Goal: Information Seeking & Learning: Check status

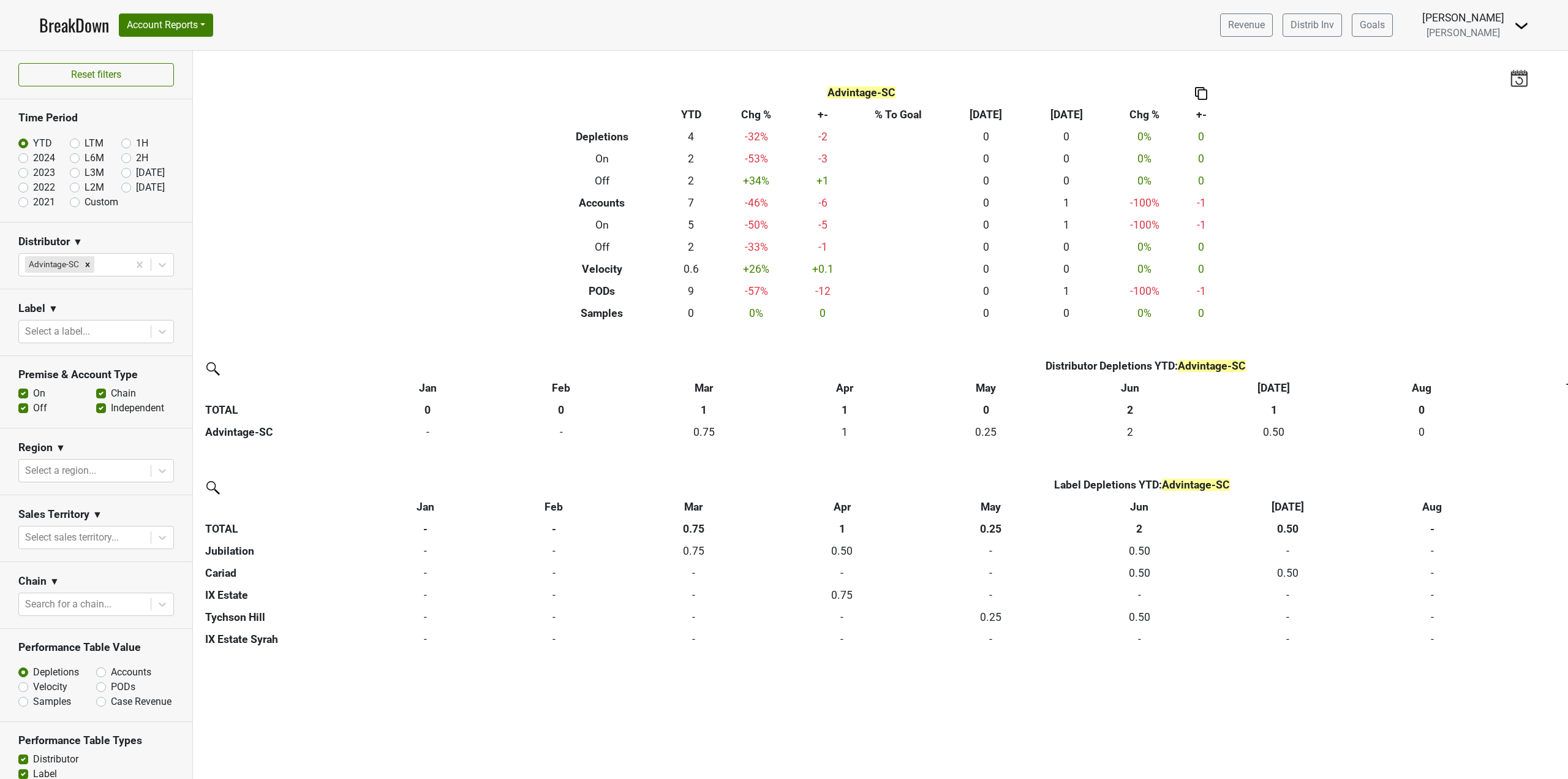
scroll to position [115, 0]
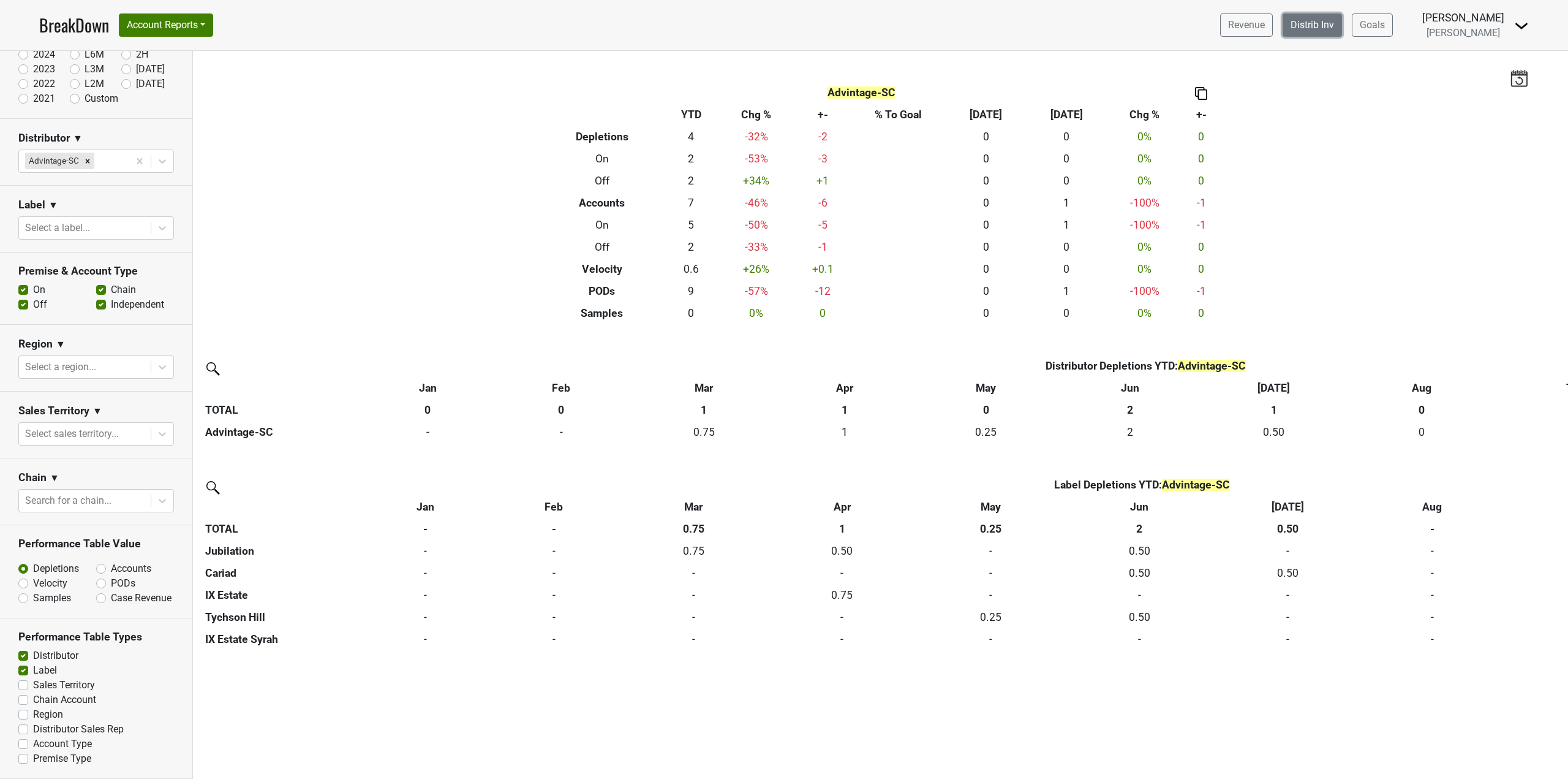
click at [1330, 21] on link "Distrib Inv" at bounding box center [1312, 25] width 60 height 23
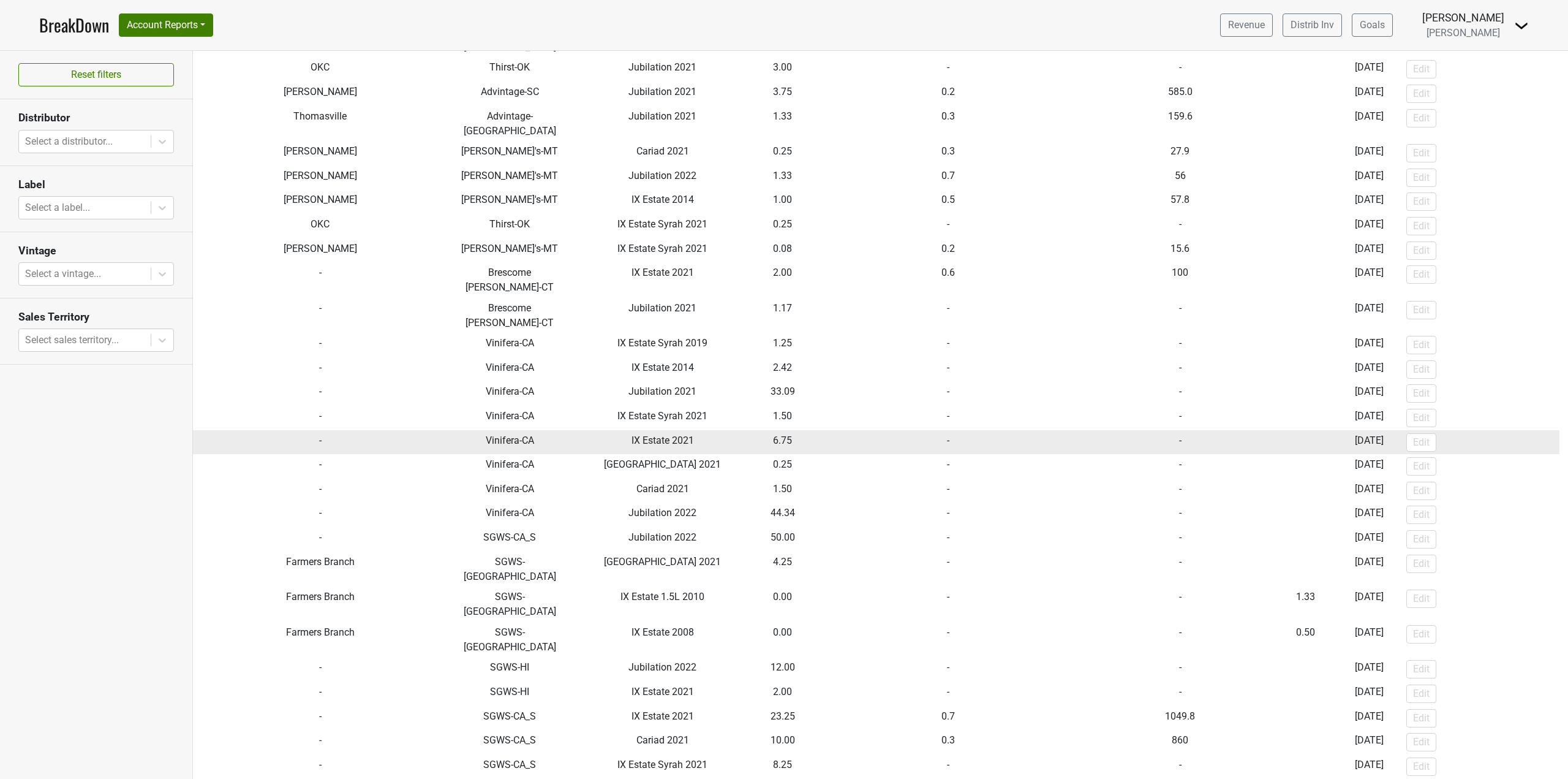
scroll to position [245, 0]
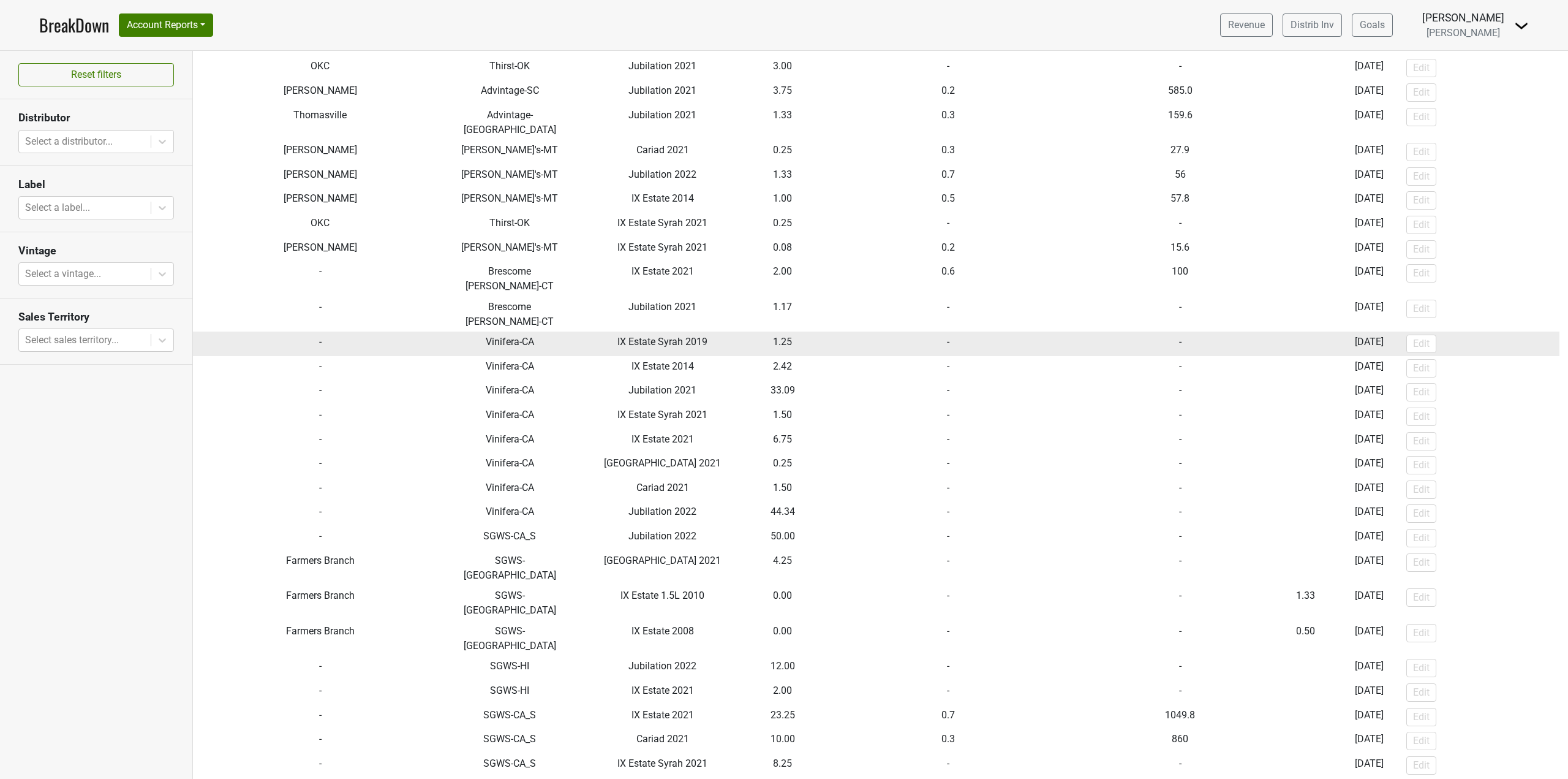
click at [554, 331] on td "Vinifera-CA" at bounding box center [510, 343] width 125 height 25
click at [524, 331] on td "Vinifera-CA" at bounding box center [510, 343] width 125 height 25
click at [526, 331] on td "Vinifera-CA" at bounding box center [510, 343] width 125 height 25
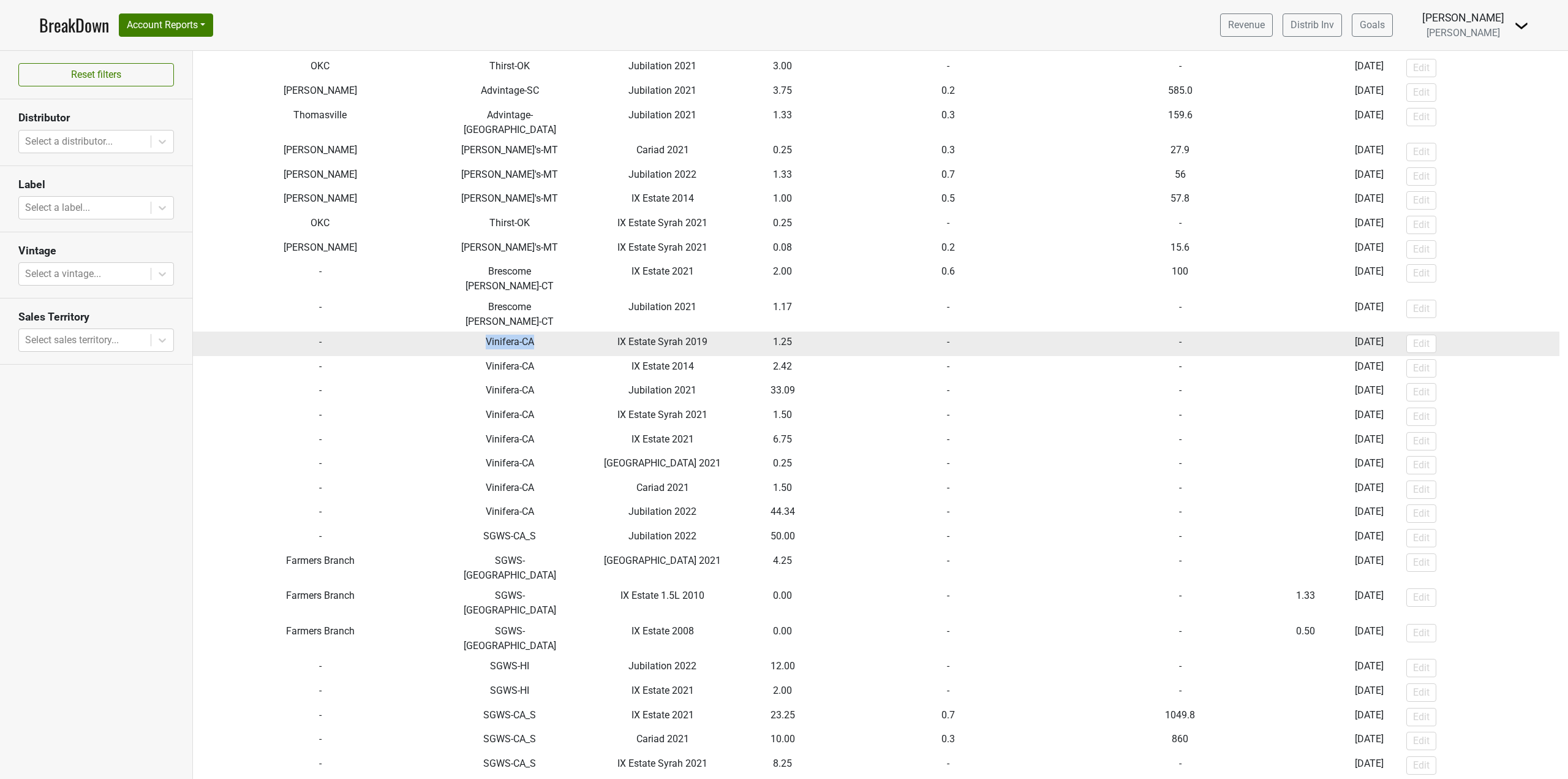
click at [526, 331] on td "Vinifera-CA" at bounding box center [510, 343] width 125 height 25
click at [536, 331] on td "Vinifera-CA" at bounding box center [510, 343] width 125 height 25
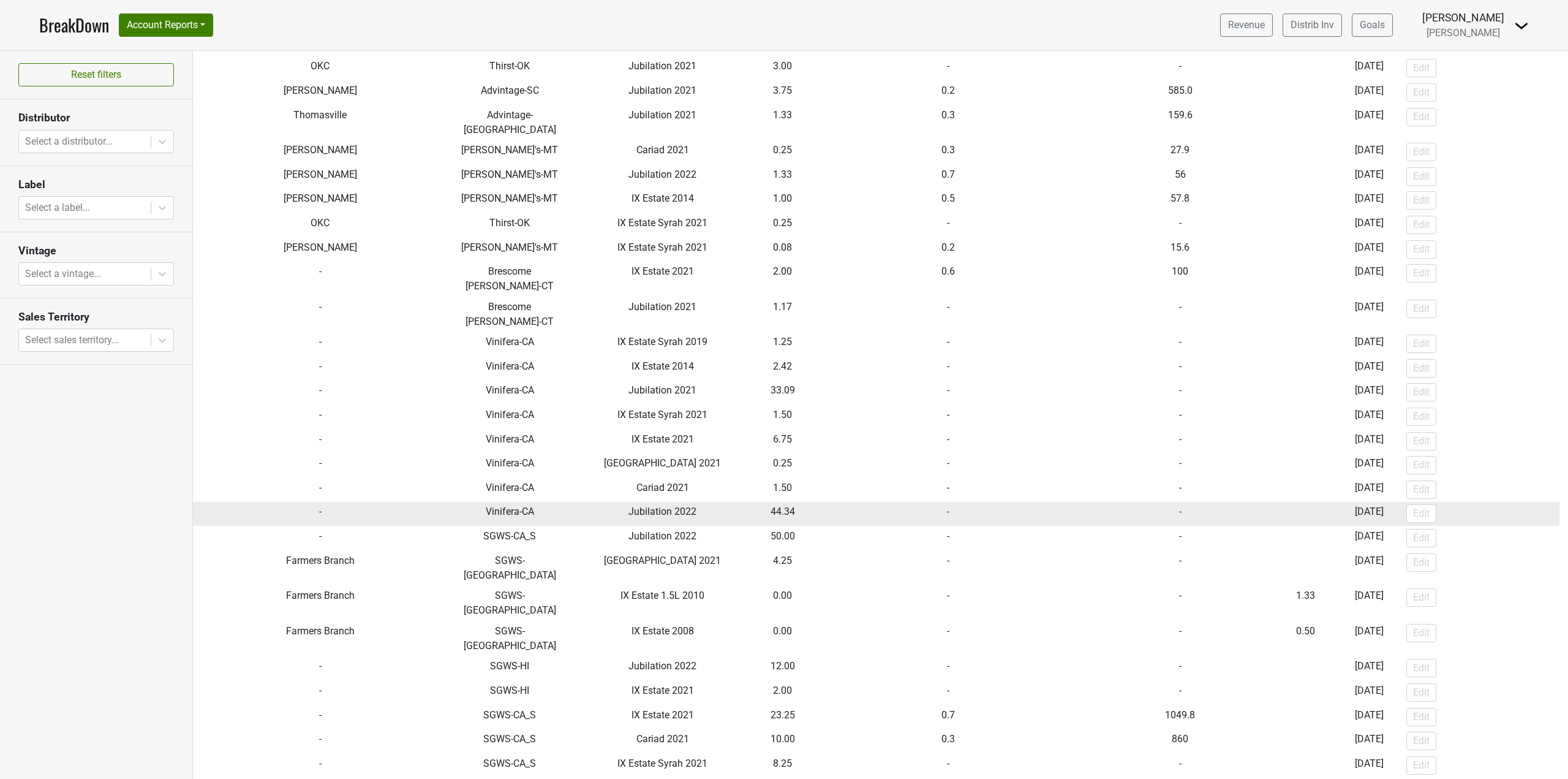
click at [495, 502] on td "Vinifera-CA" at bounding box center [510, 514] width 125 height 25
click at [655, 505] on span "Jubilation 2022" at bounding box center [662, 511] width 68 height 11
click at [767, 502] on td "44.34" at bounding box center [783, 514] width 60 height 25
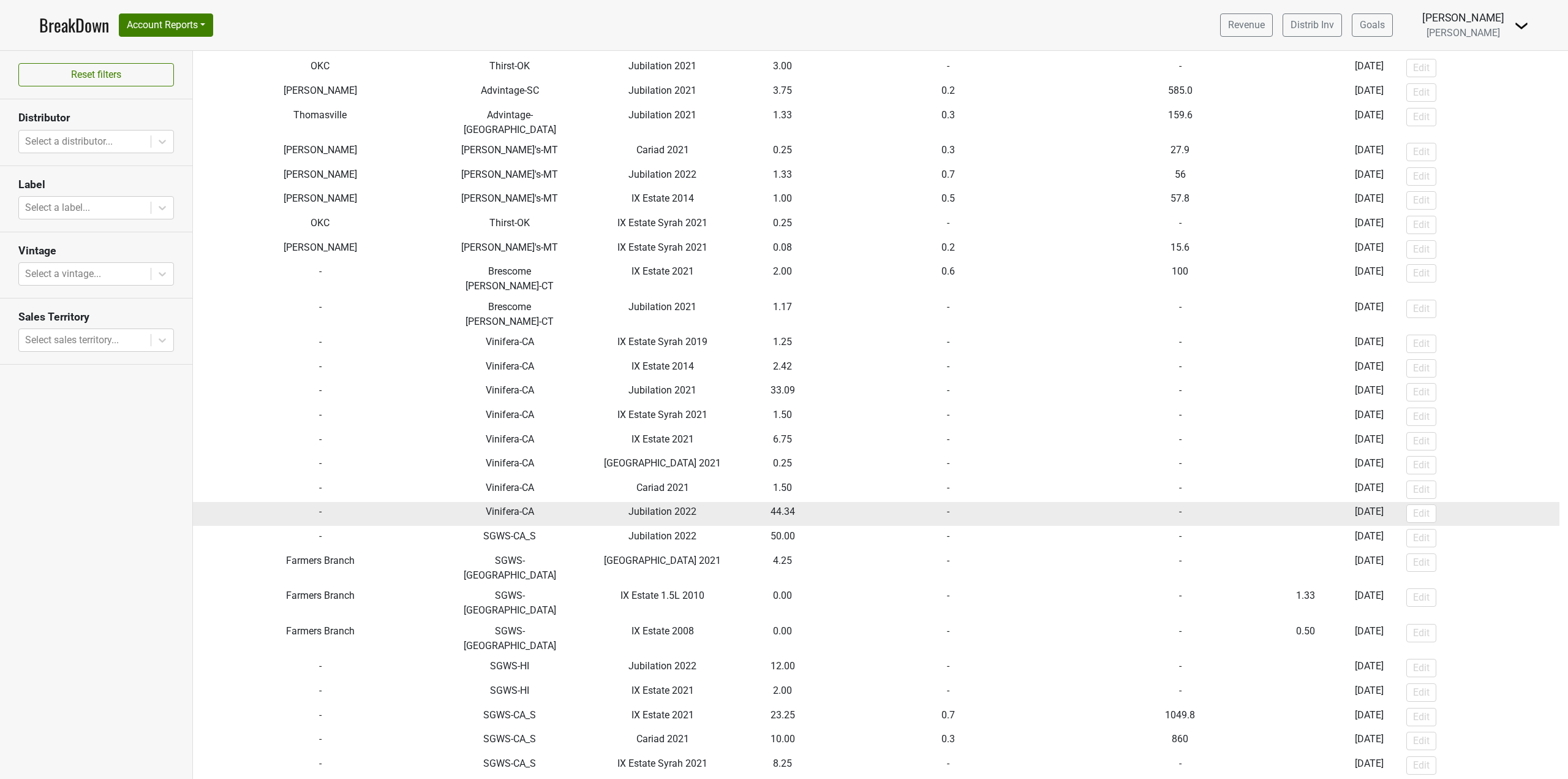
click at [711, 502] on td "Jubilation 2022" at bounding box center [662, 514] width 180 height 25
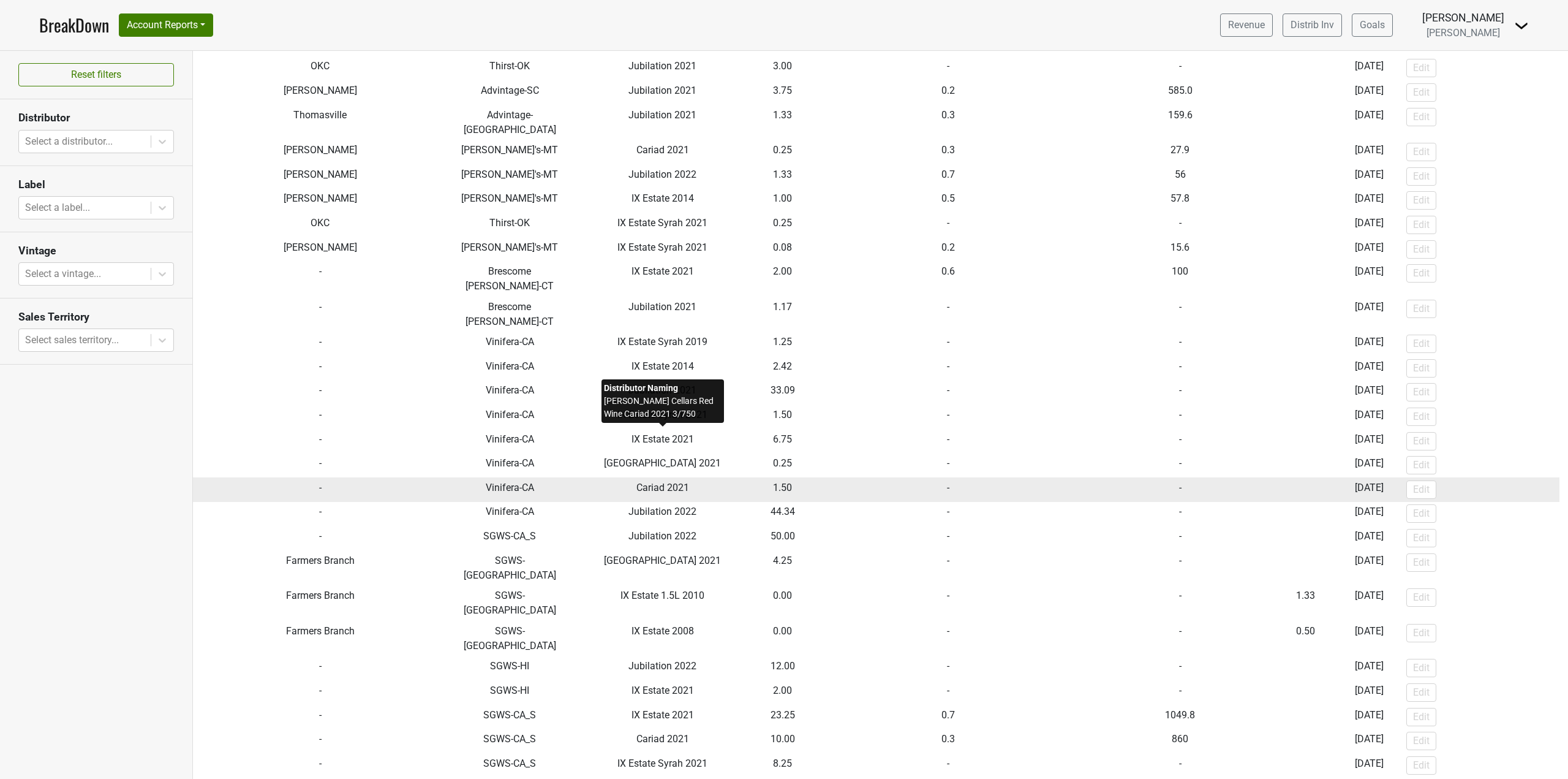
click at [657, 482] on span "Cariad 2021" at bounding box center [662, 488] width 53 height 11
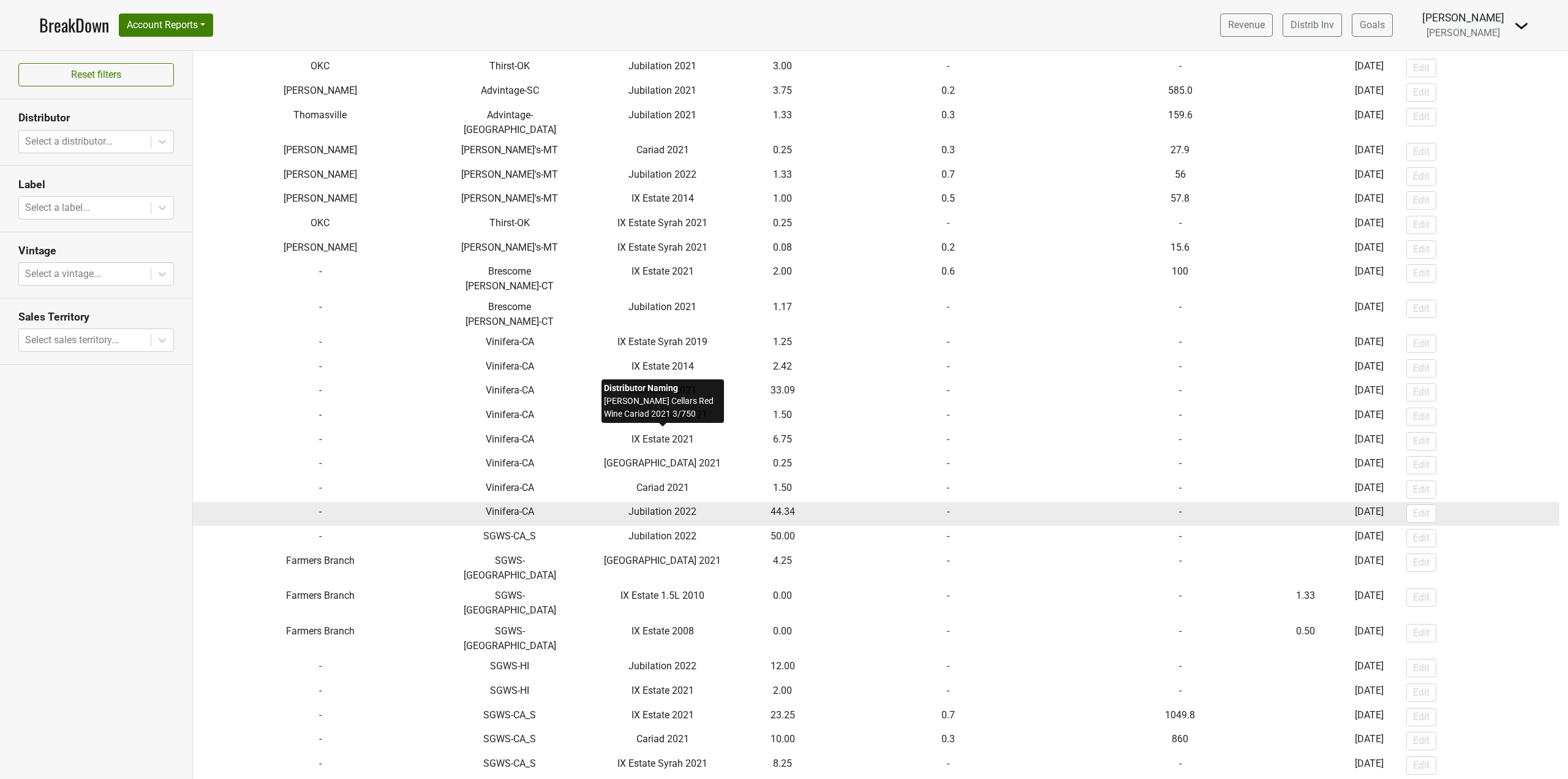
click at [660, 502] on td "Jubilation 2022" at bounding box center [662, 514] width 180 height 25
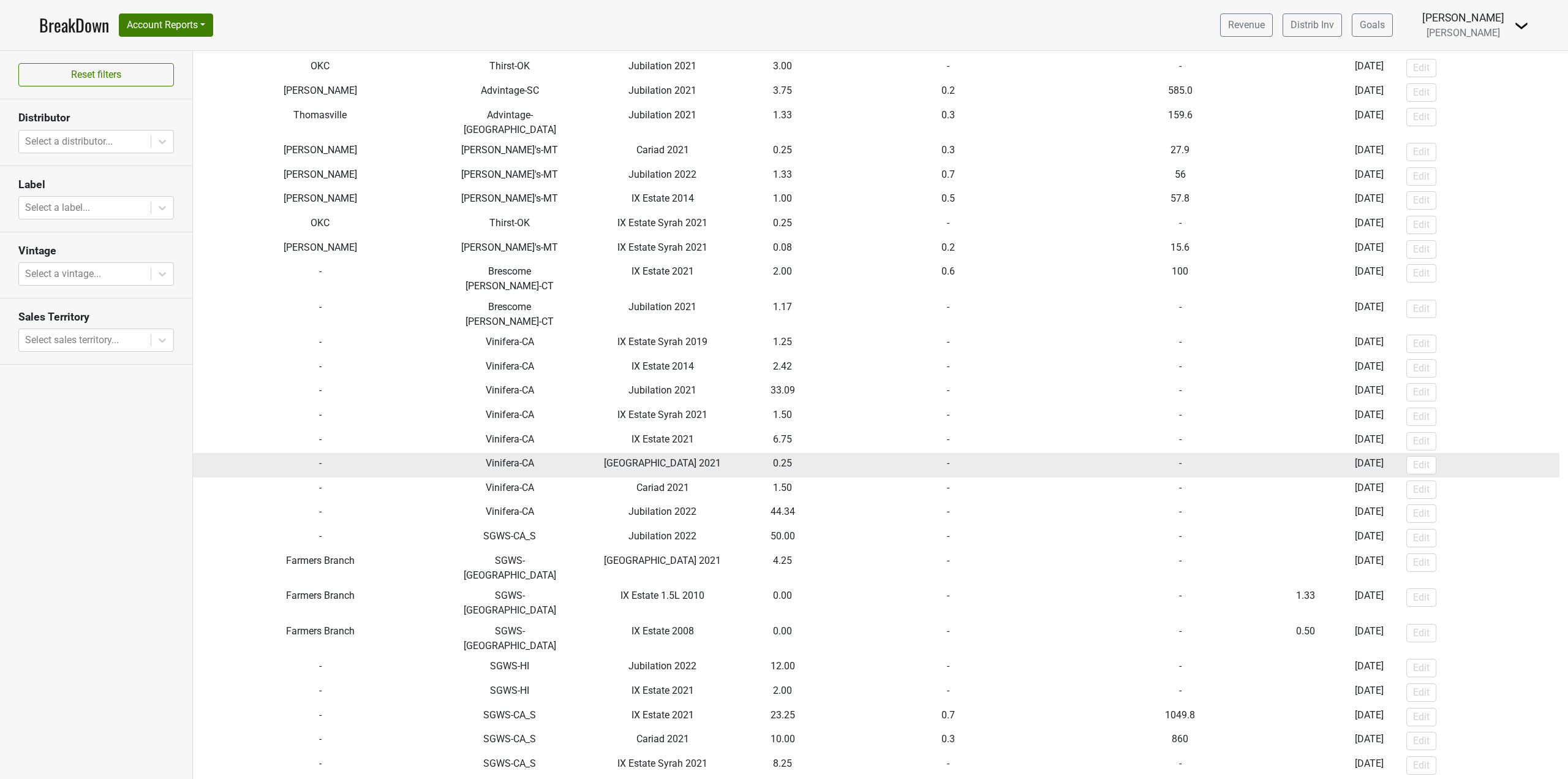
click at [772, 453] on td "0.25" at bounding box center [783, 465] width 60 height 25
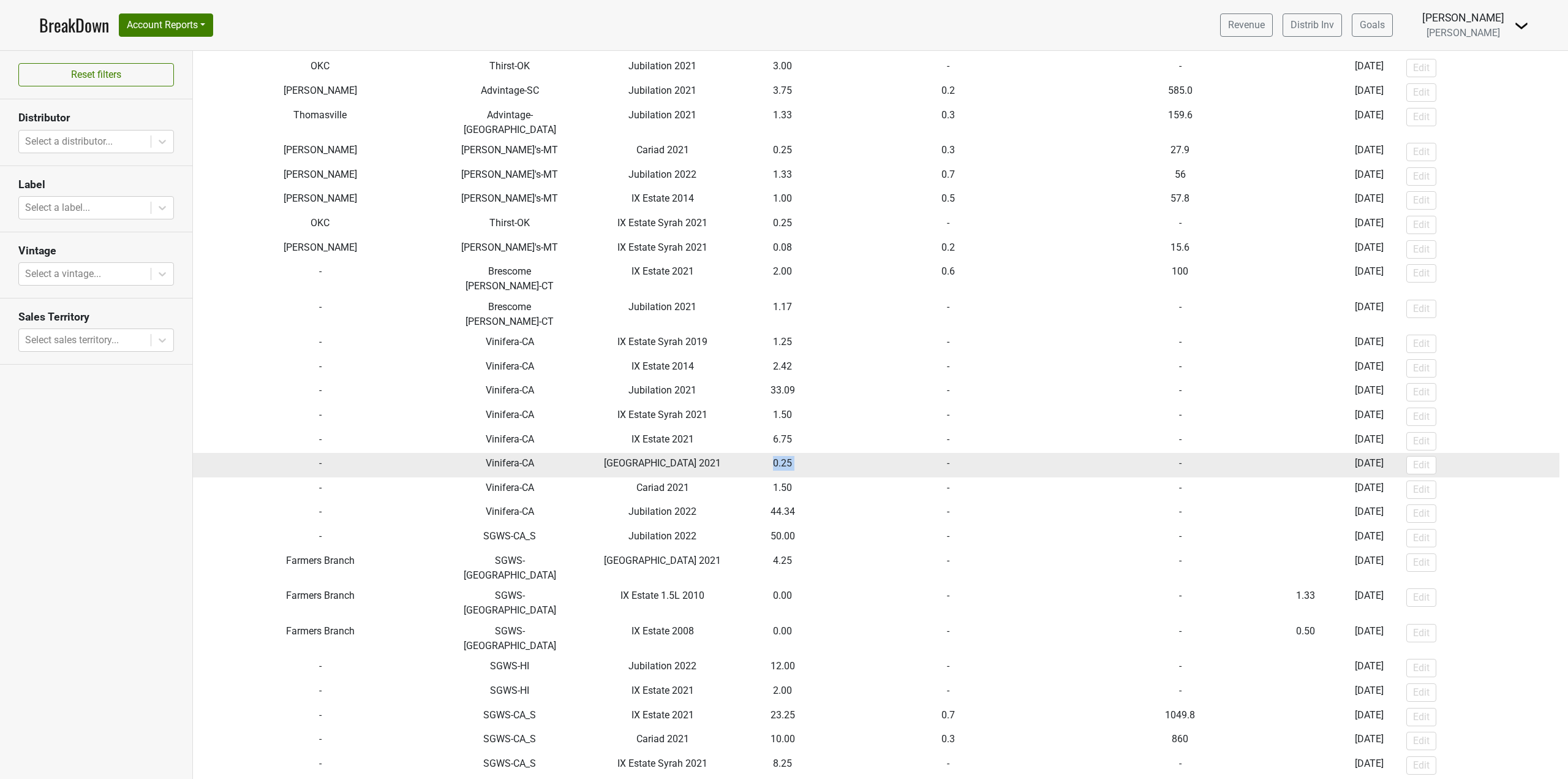
click at [772, 453] on td "0.25" at bounding box center [783, 465] width 60 height 25
click at [736, 453] on td "[GEOGRAPHIC_DATA] 2021" at bounding box center [662, 465] width 180 height 25
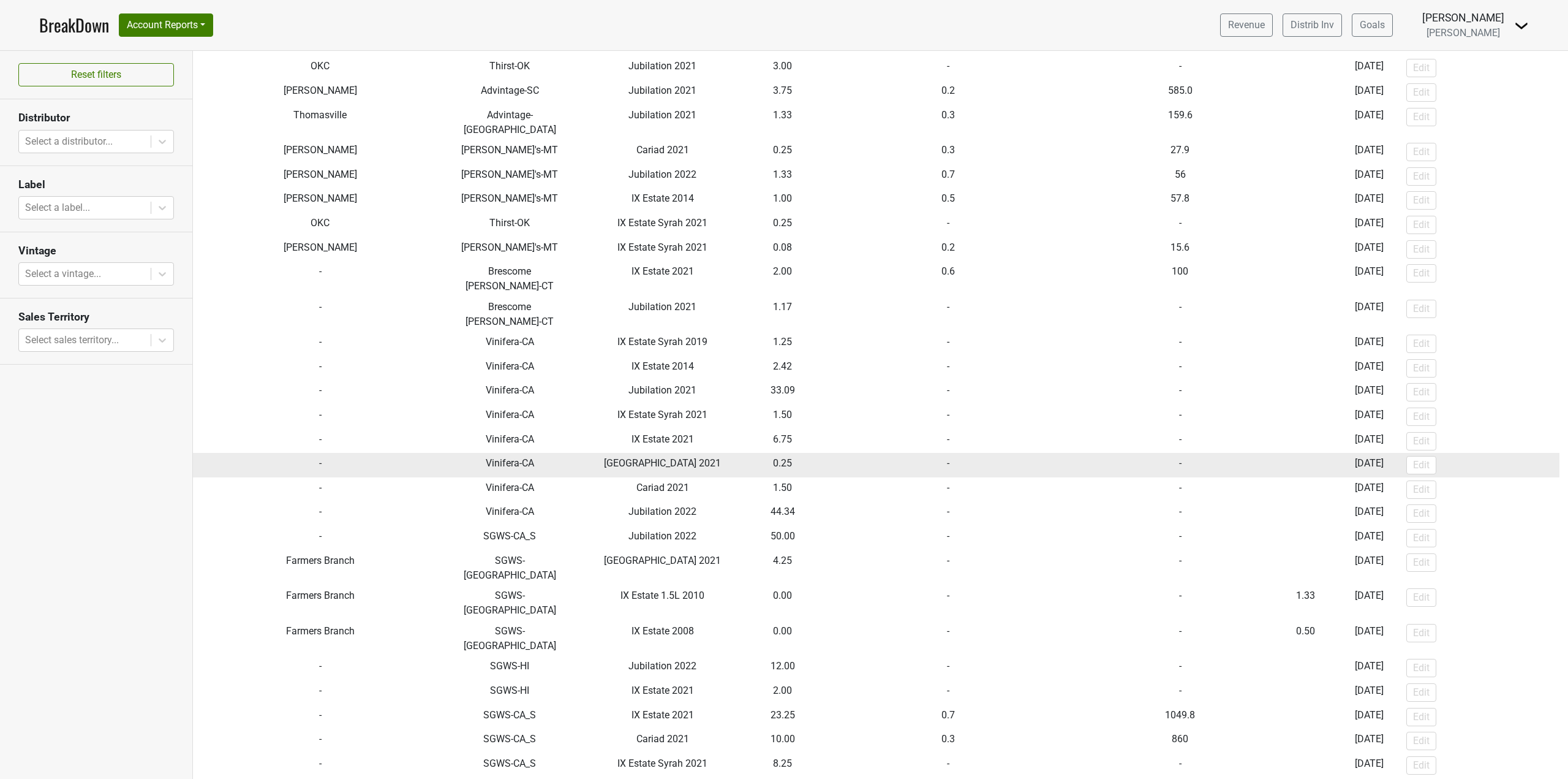
click at [736, 453] on td "[GEOGRAPHIC_DATA] 2021" at bounding box center [662, 465] width 180 height 25
click at [779, 453] on td "0.25" at bounding box center [783, 465] width 60 height 25
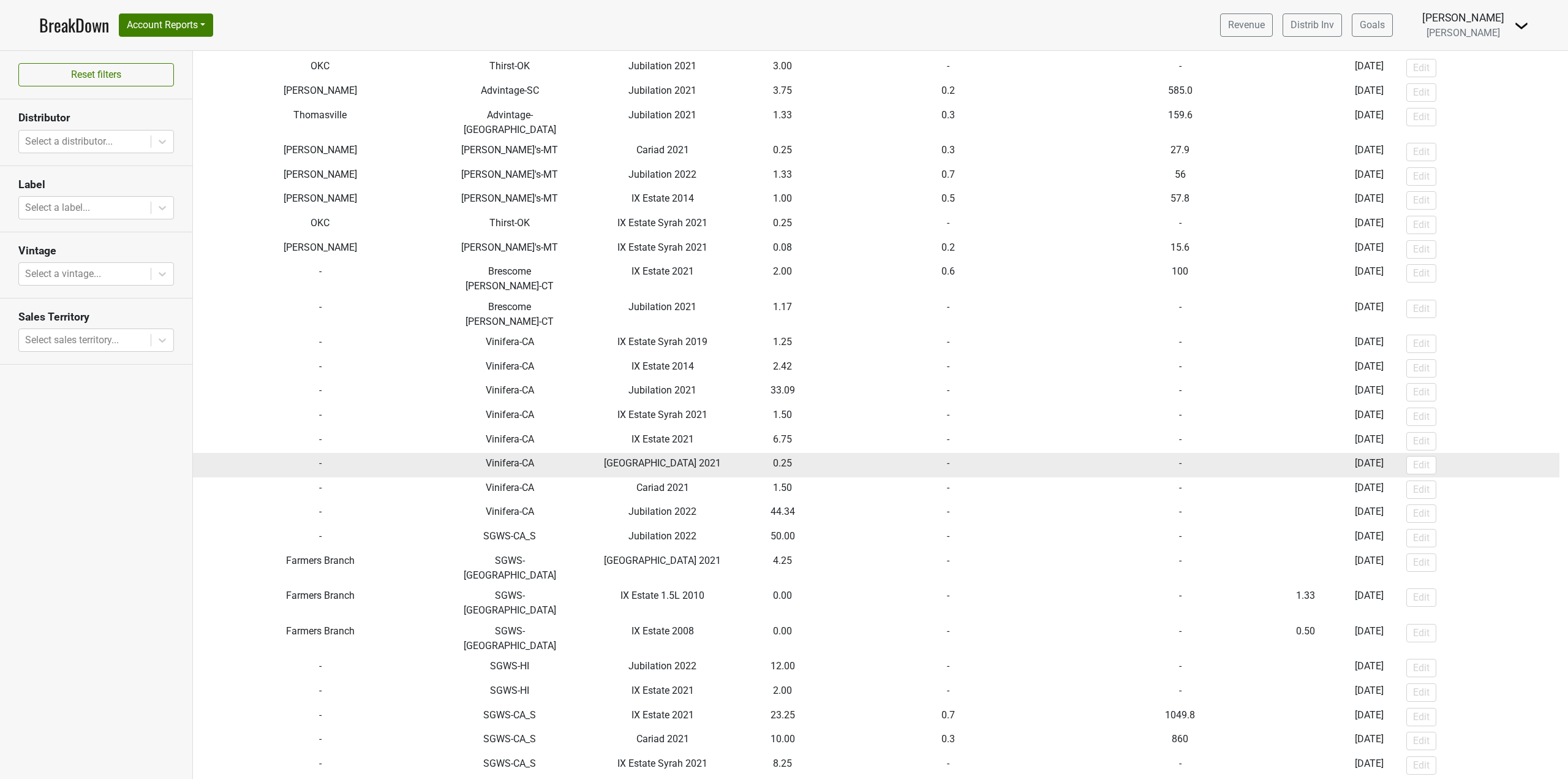
click at [686, 453] on td "[GEOGRAPHIC_DATA] 2021" at bounding box center [662, 465] width 180 height 25
click at [526, 453] on td "Vinifera-CA" at bounding box center [510, 465] width 125 height 25
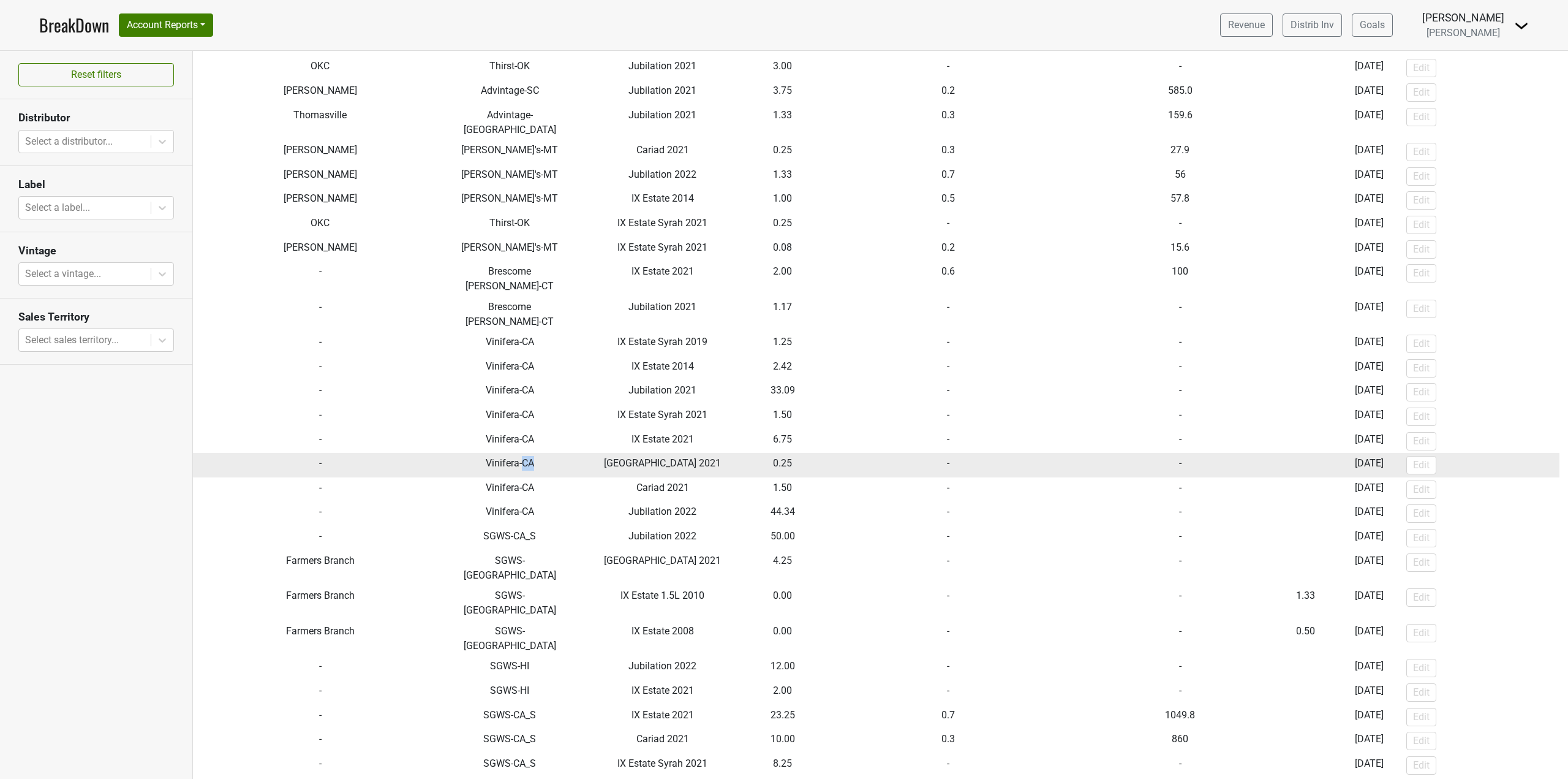
click at [526, 453] on td "Vinifera-CA" at bounding box center [510, 465] width 125 height 25
click at [629, 457] on span "[GEOGRAPHIC_DATA] 2021" at bounding box center [662, 463] width 117 height 11
drag, startPoint x: 481, startPoint y: 410, endPoint x: 1396, endPoint y: 405, distance: 915.0
click at [1396, 453] on tr "- Vinifera-CA Tychson Hill 2021 0.25 - - [DATE] Edit" at bounding box center [876, 465] width 1367 height 25
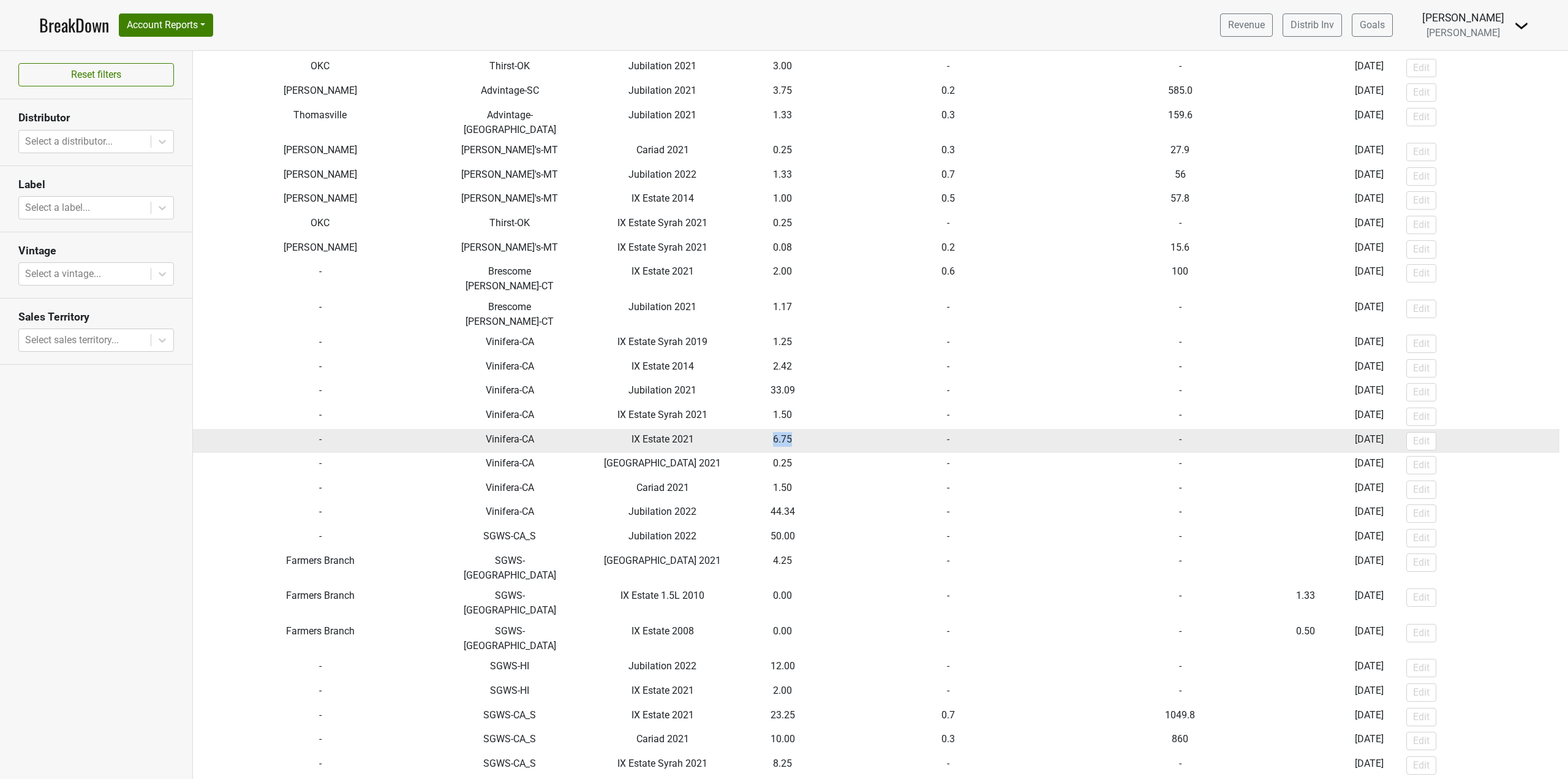
drag, startPoint x: 774, startPoint y: 383, endPoint x: 798, endPoint y: 383, distance: 24.0
click at [798, 429] on td "6.75" at bounding box center [783, 441] width 60 height 25
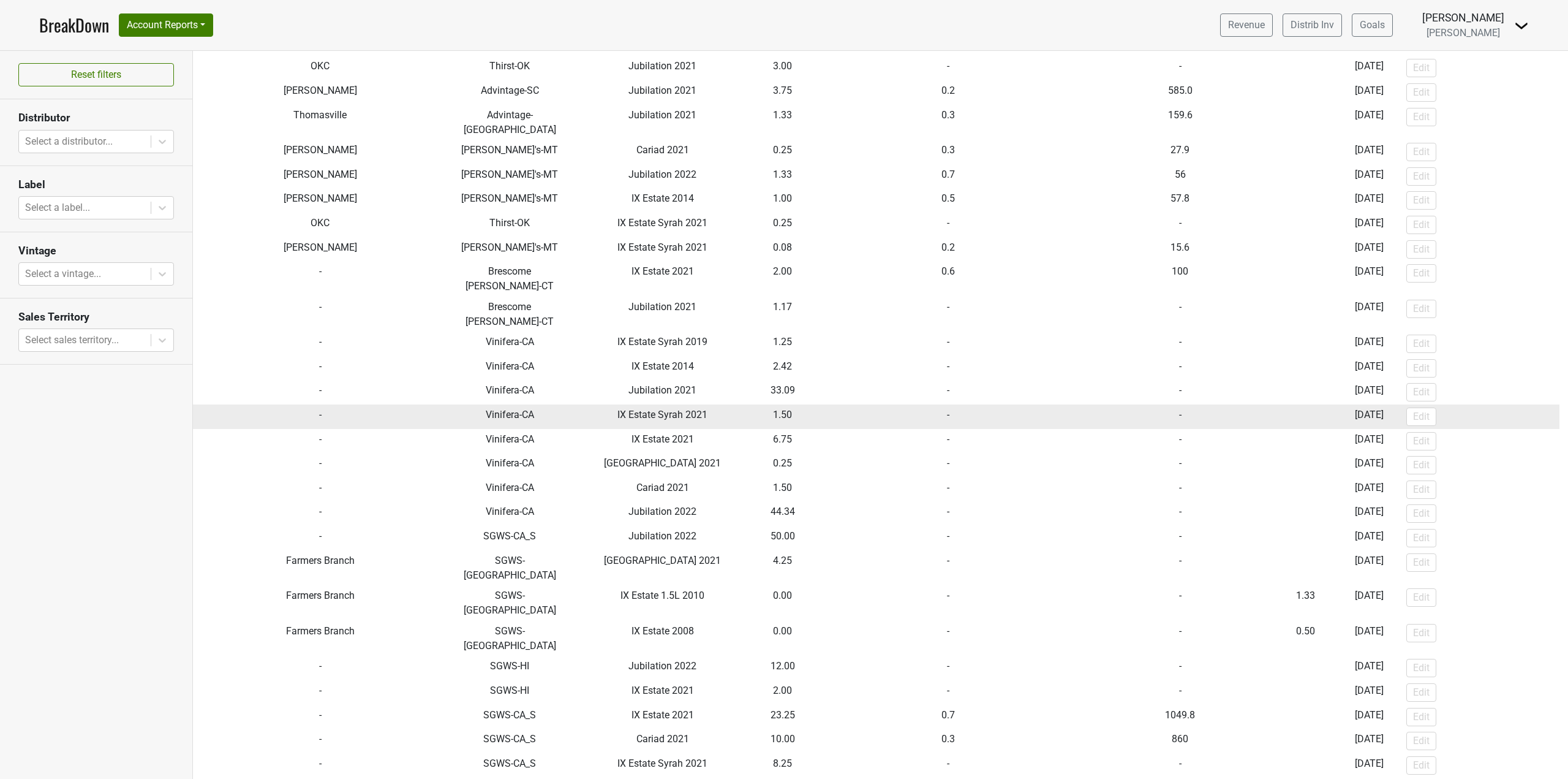
click at [777, 405] on td "1.50" at bounding box center [783, 417] width 60 height 25
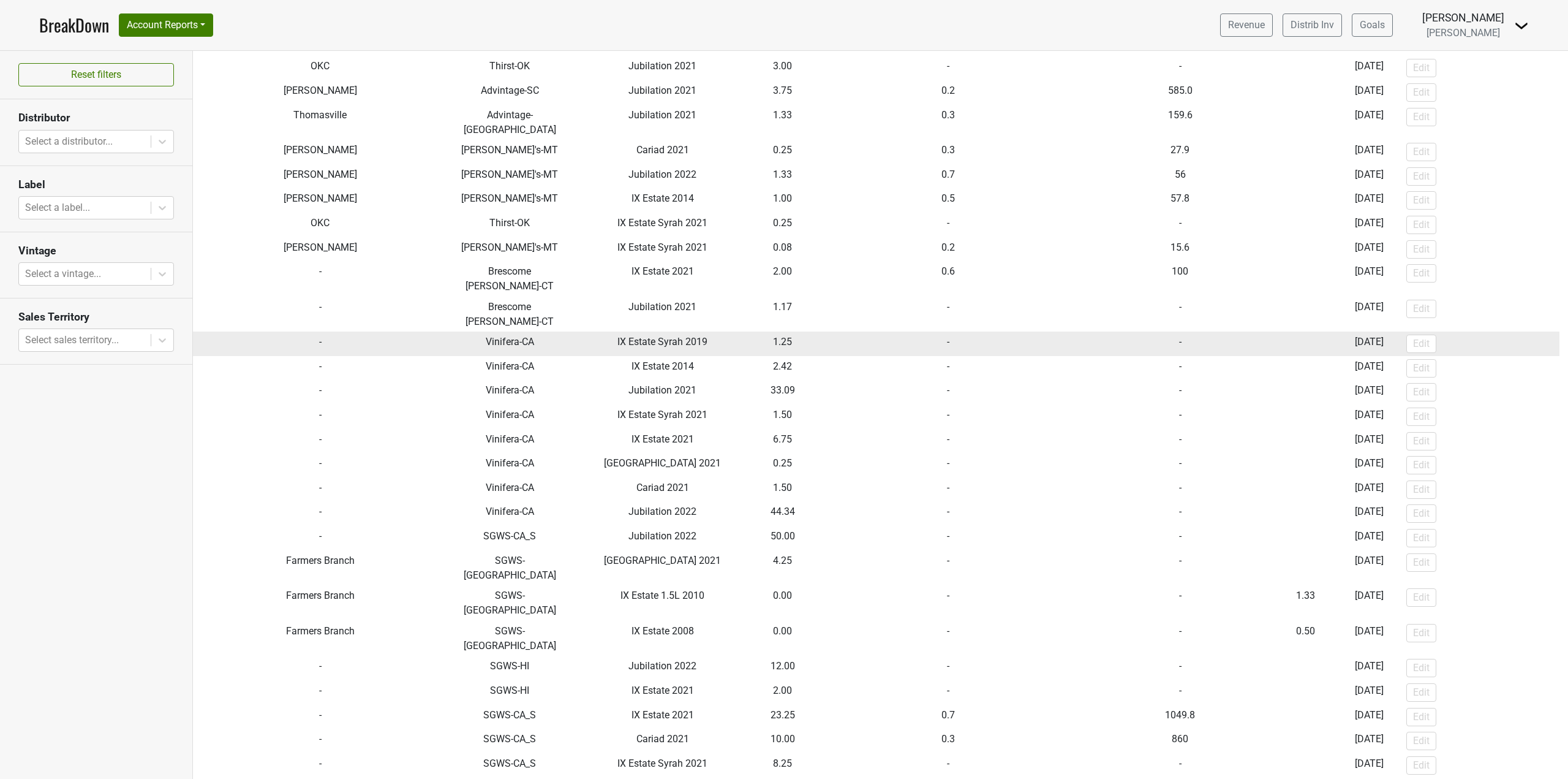
click at [779, 331] on td "1.25" at bounding box center [783, 343] width 60 height 25
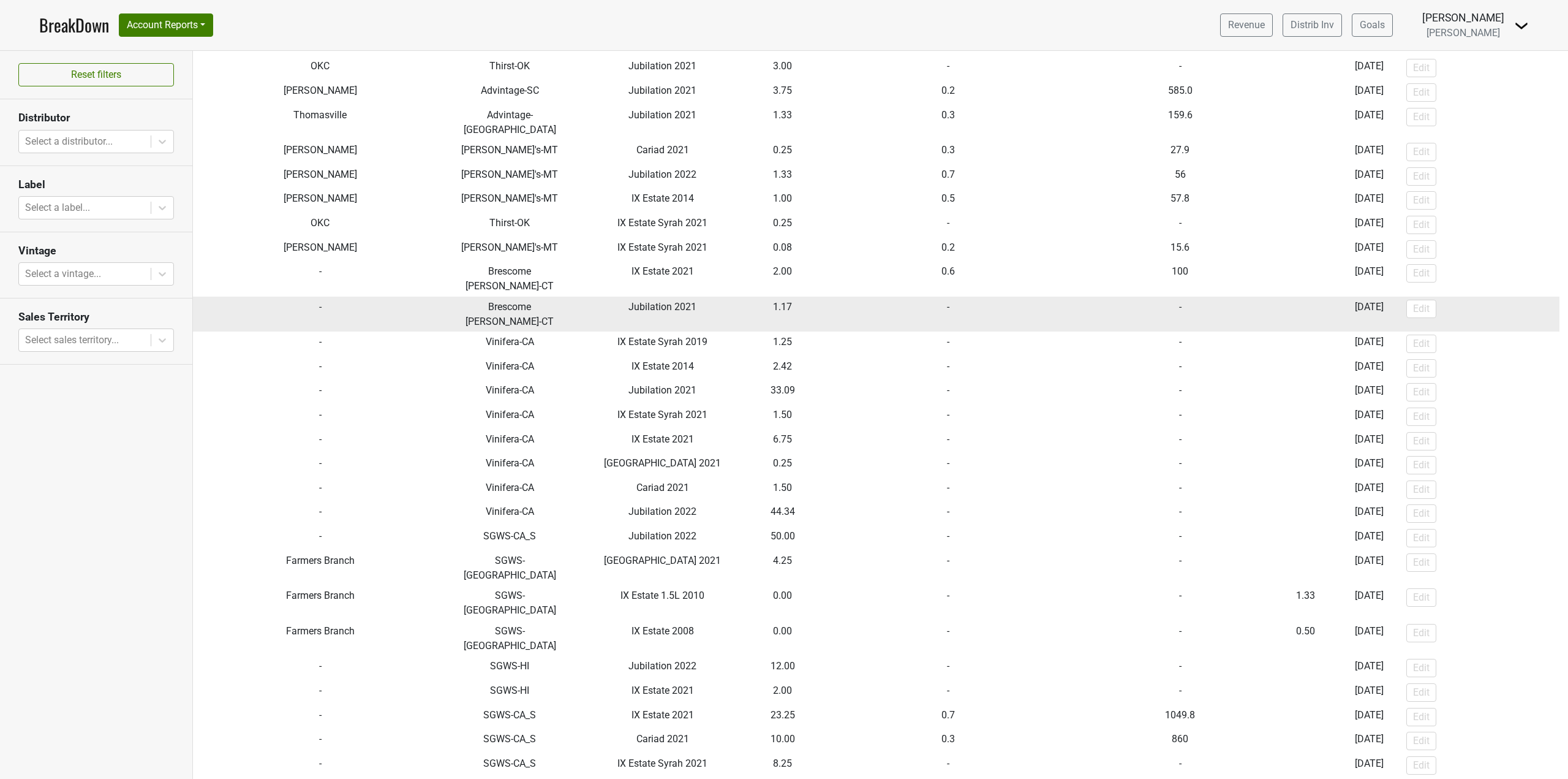
click at [779, 296] on td "1.17" at bounding box center [783, 314] width 60 height 35
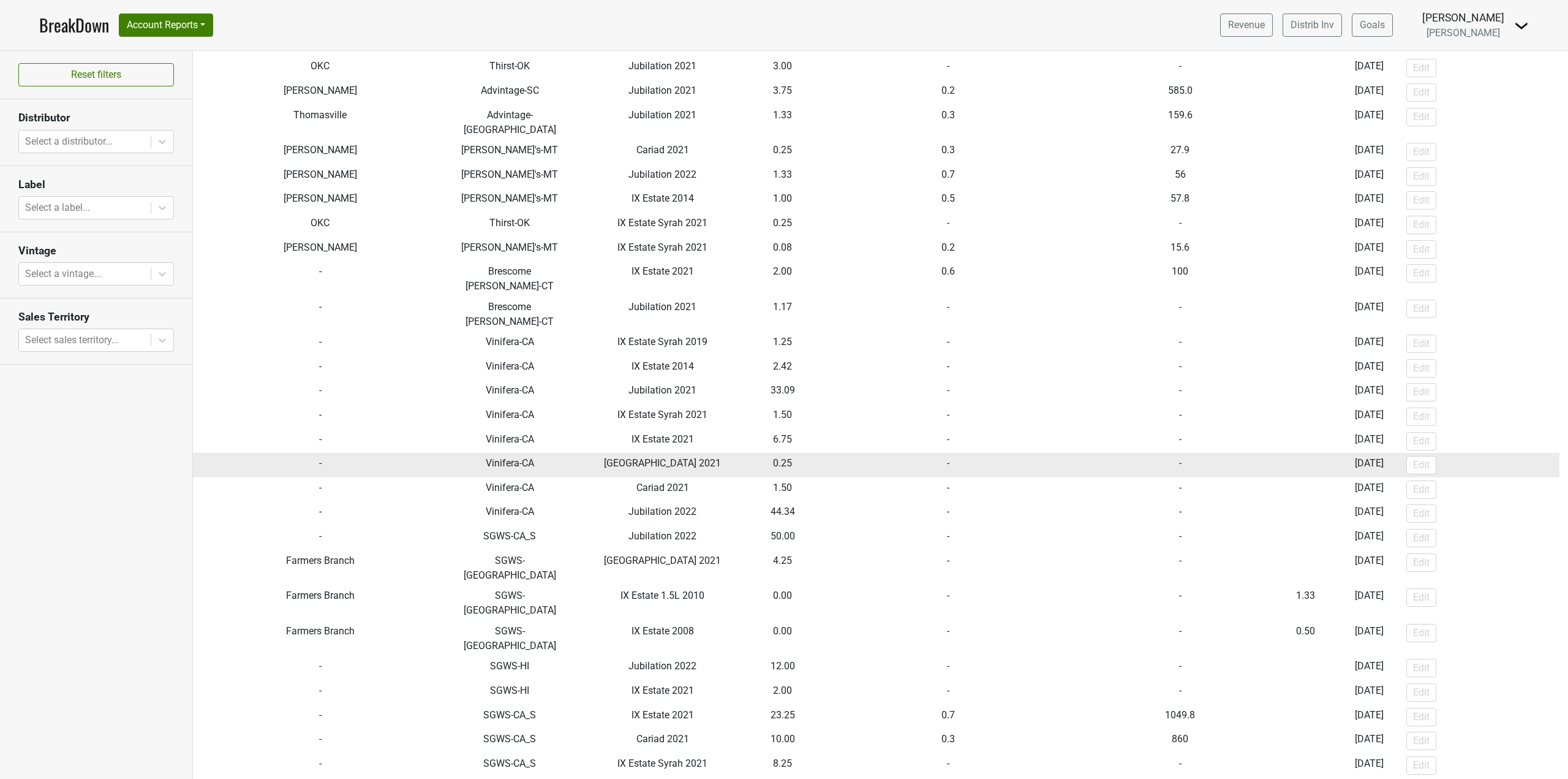
click at [788, 453] on td "0.25" at bounding box center [783, 465] width 60 height 25
